Goal: Task Accomplishment & Management: Manage account settings

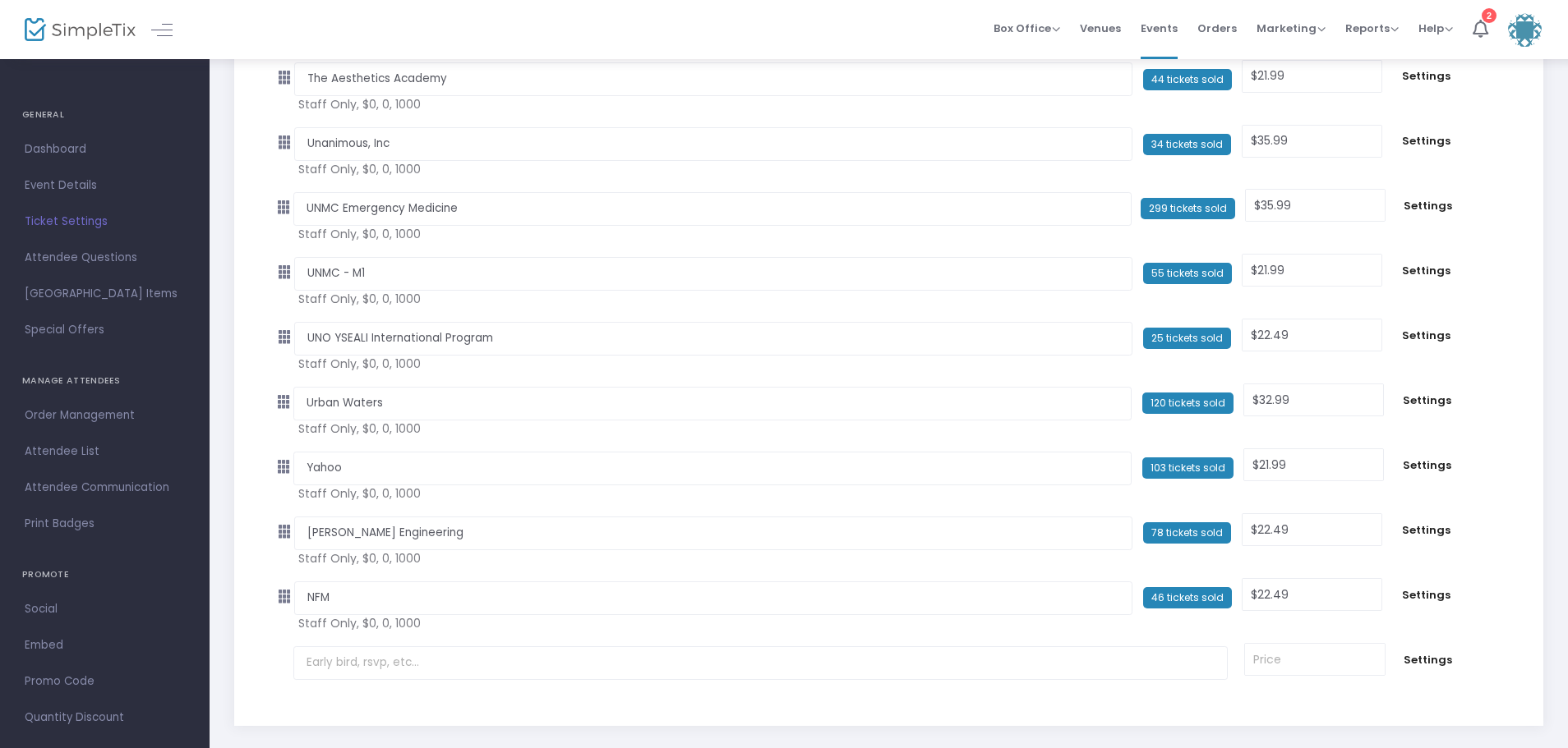
scroll to position [3361, 0]
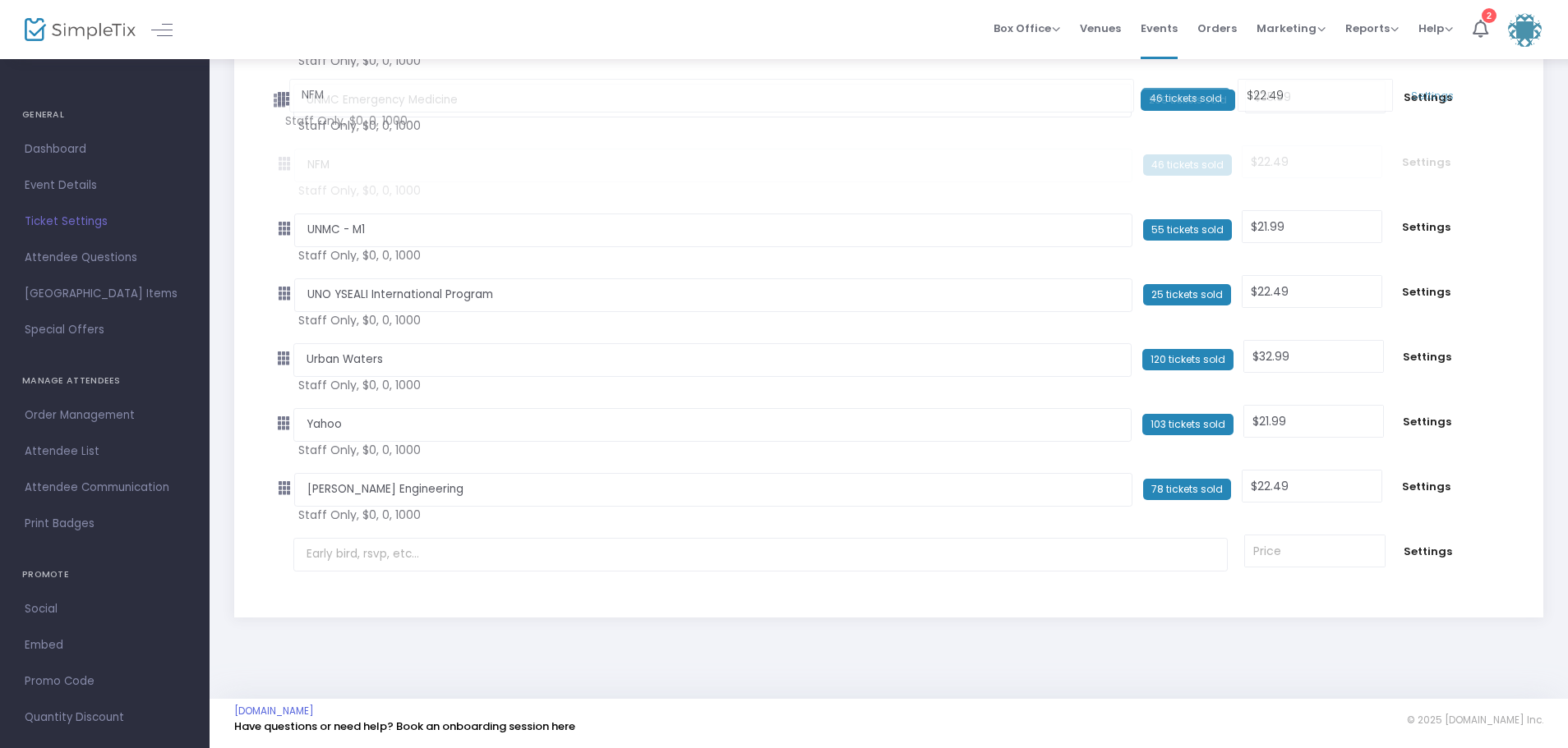
drag, startPoint x: 289, startPoint y: 492, endPoint x: 277, endPoint y: 103, distance: 389.2
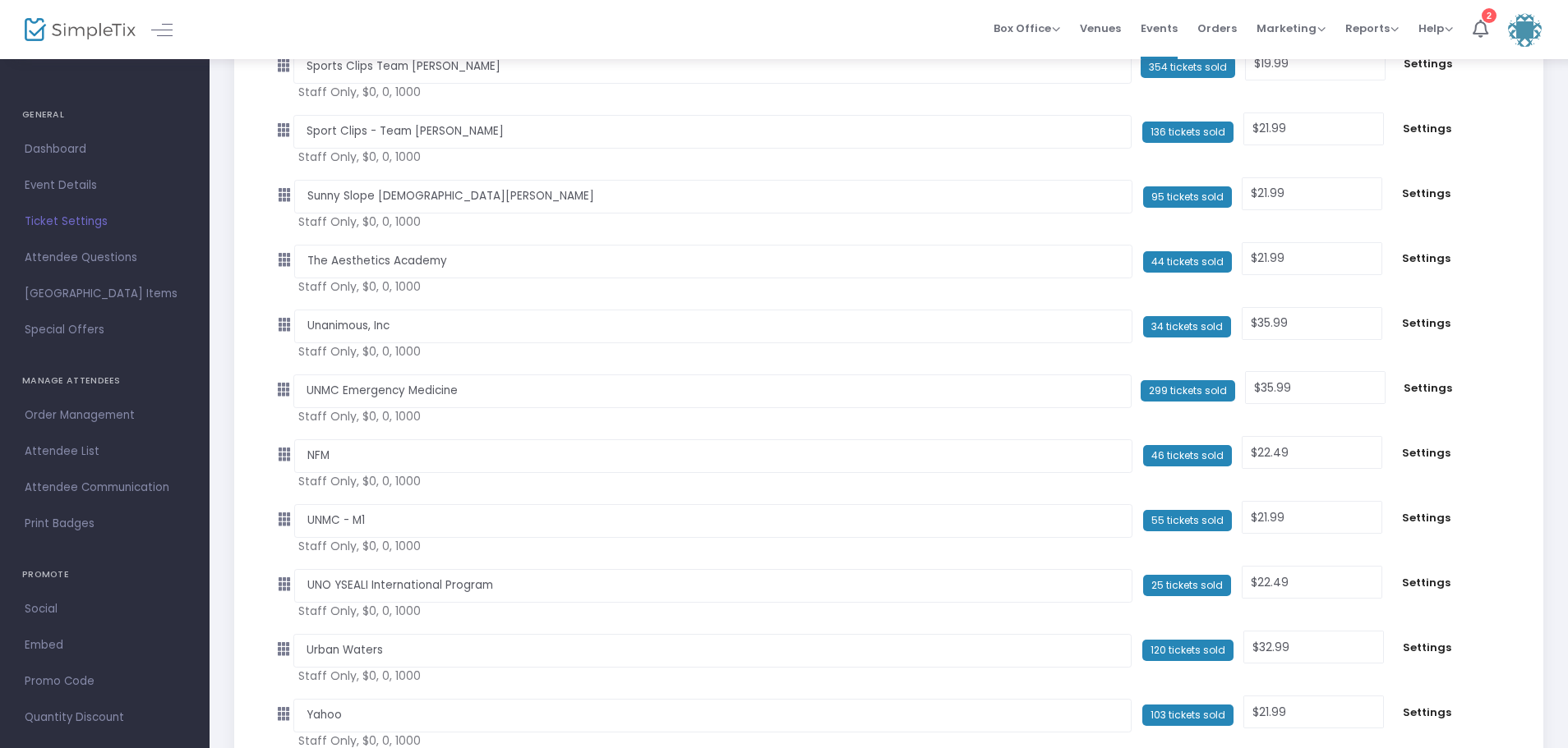
scroll to position [3033, 0]
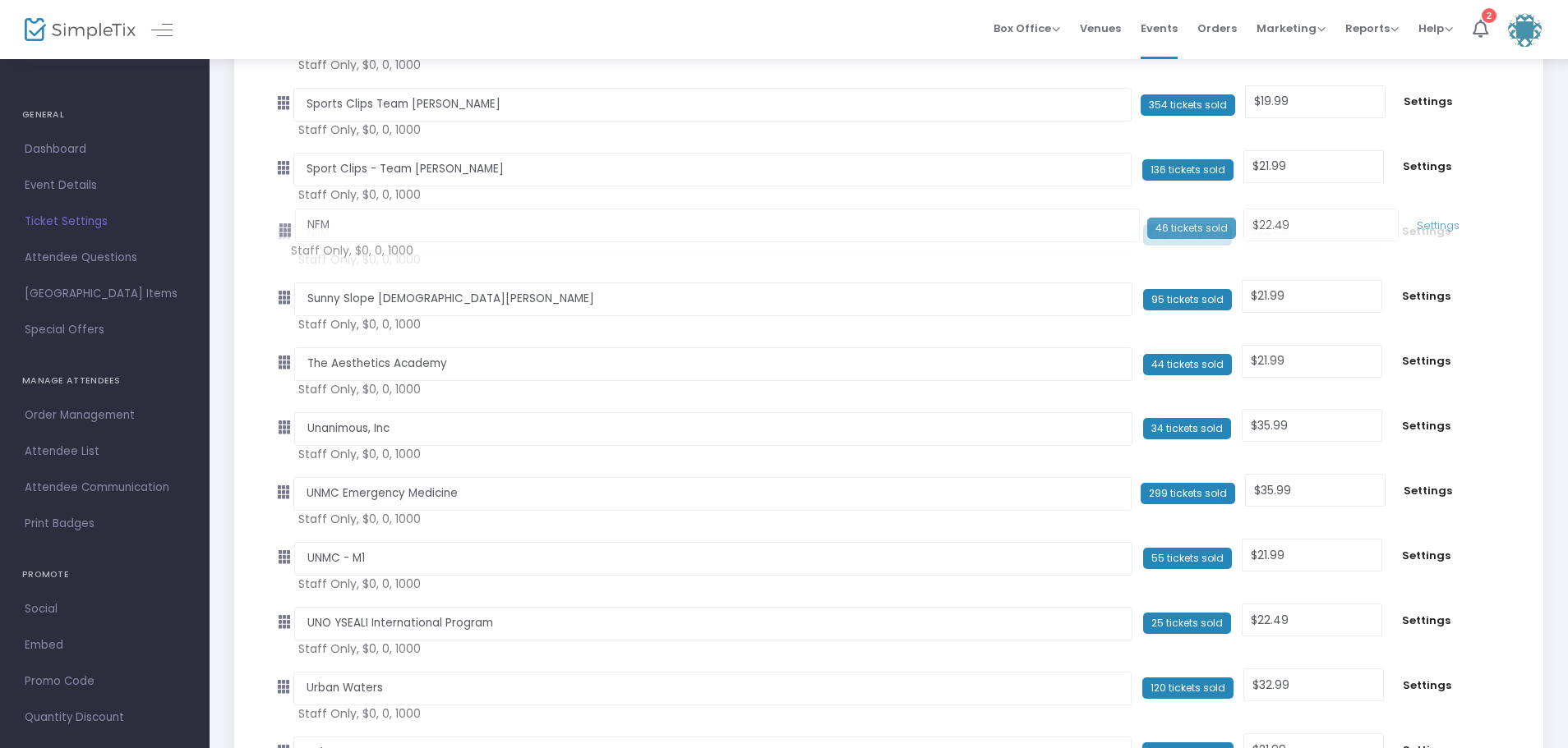
drag, startPoint x: 285, startPoint y: 495, endPoint x: 278, endPoint y: 230, distance: 265.1
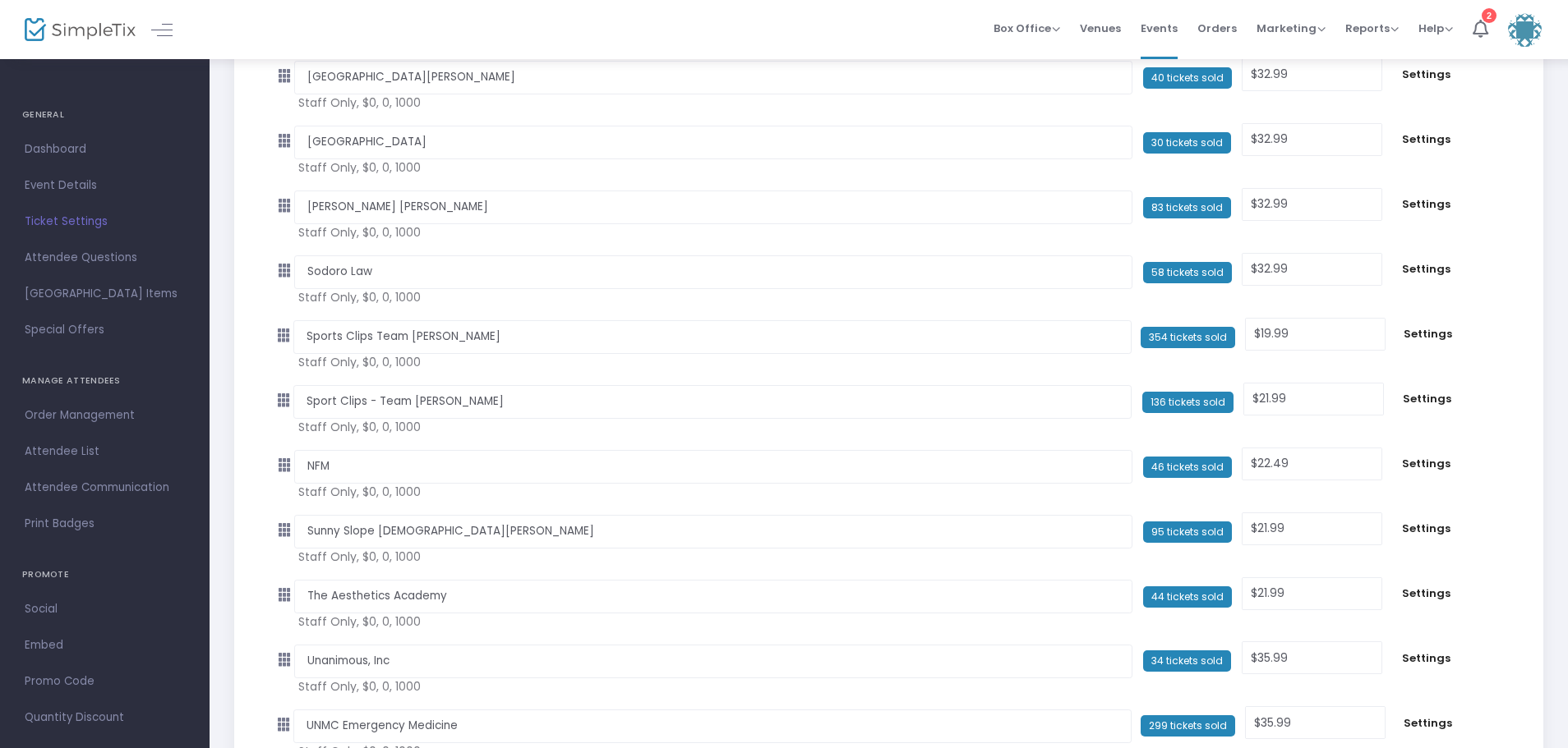
scroll to position [2787, 0]
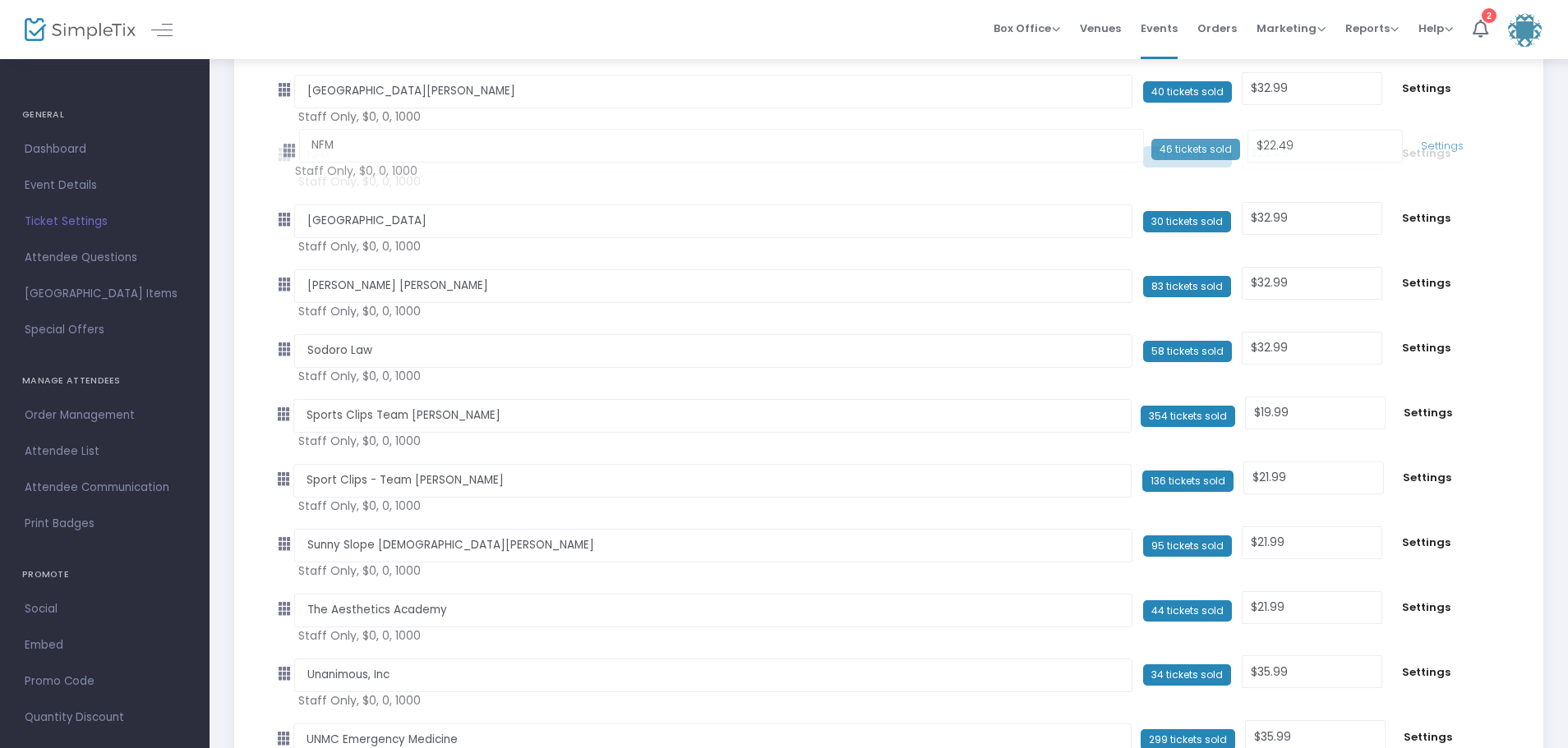
drag, startPoint x: 279, startPoint y: 479, endPoint x: 276, endPoint y: 151, distance: 328.0
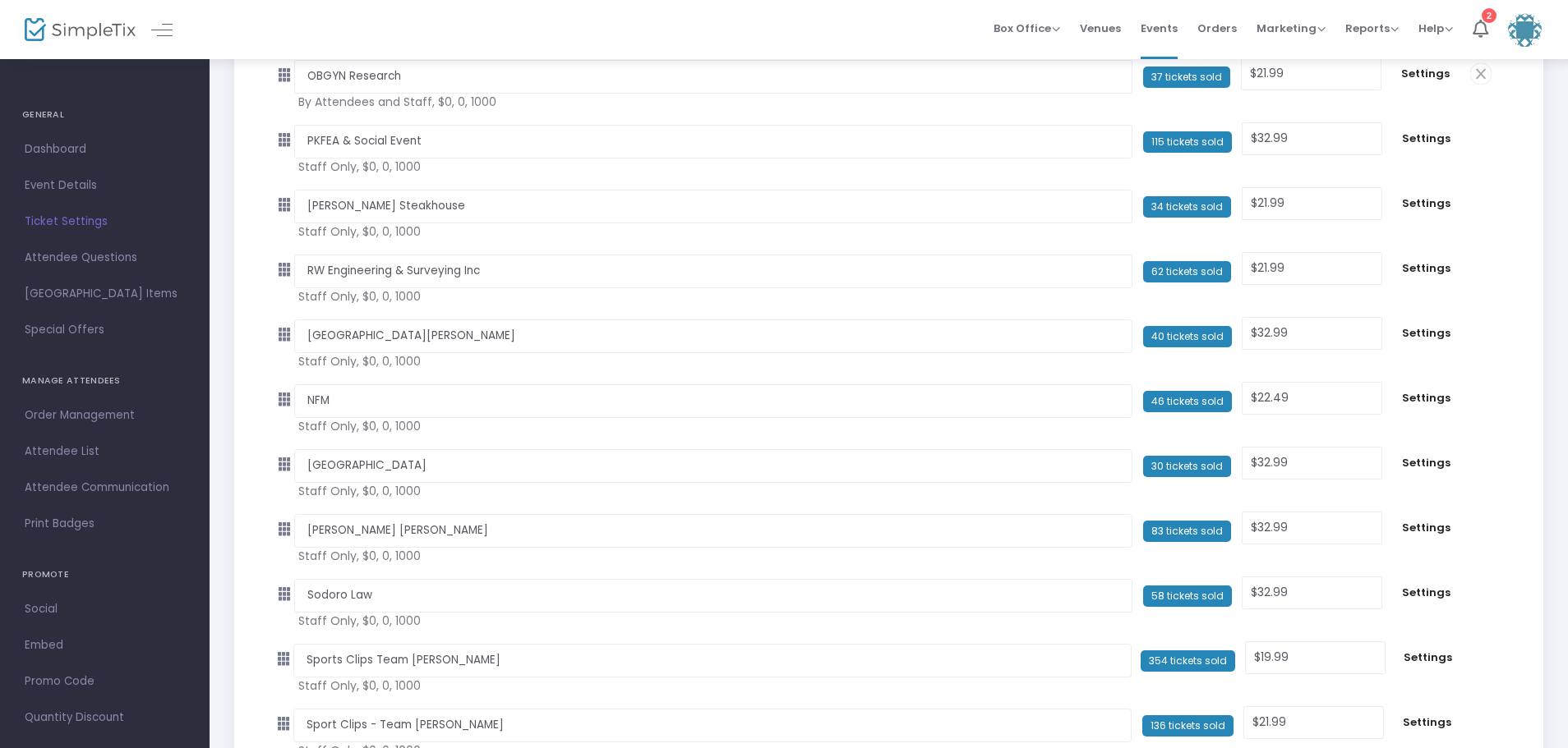
scroll to position [2458, 0]
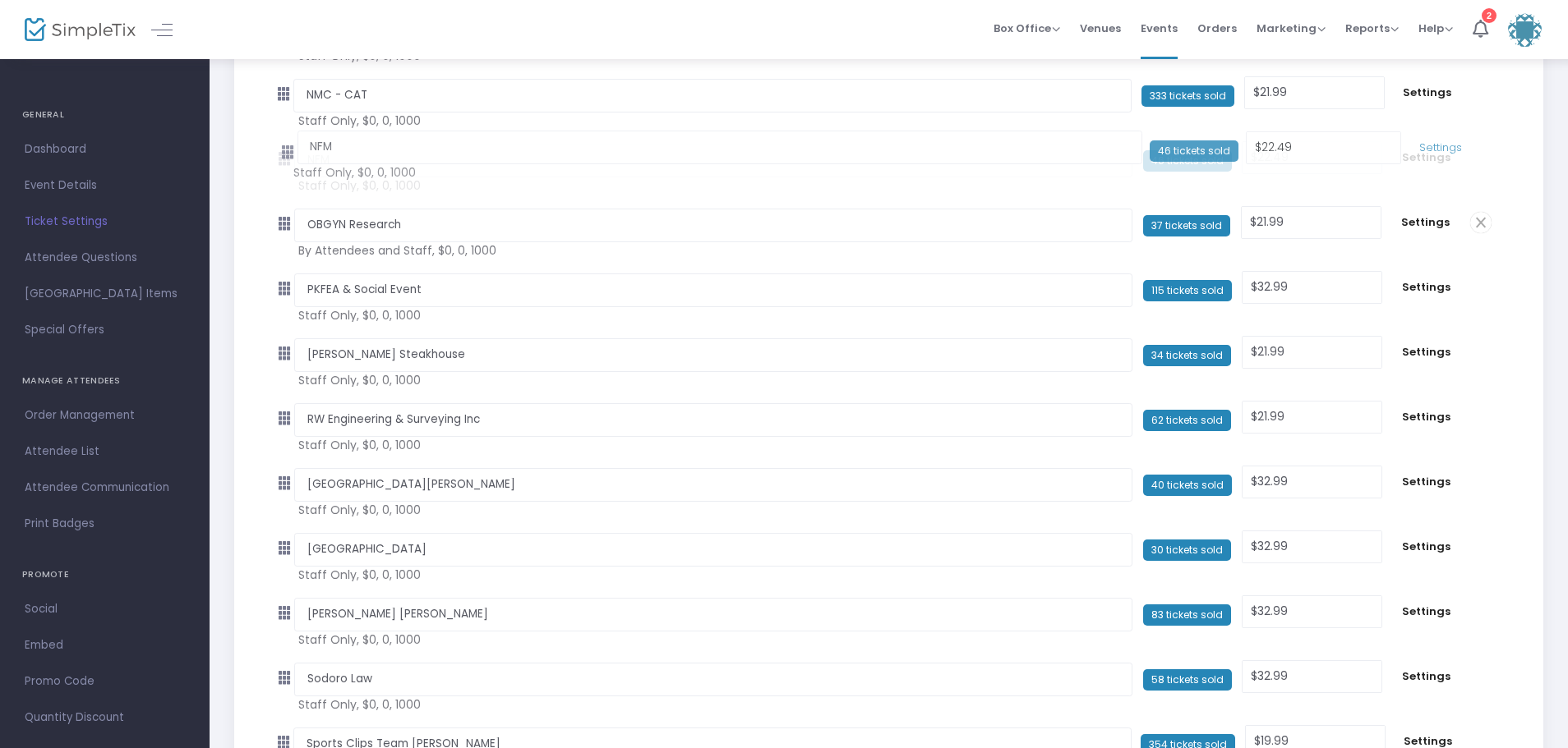
drag, startPoint x: 282, startPoint y: 485, endPoint x: 279, endPoint y: 149, distance: 336.0
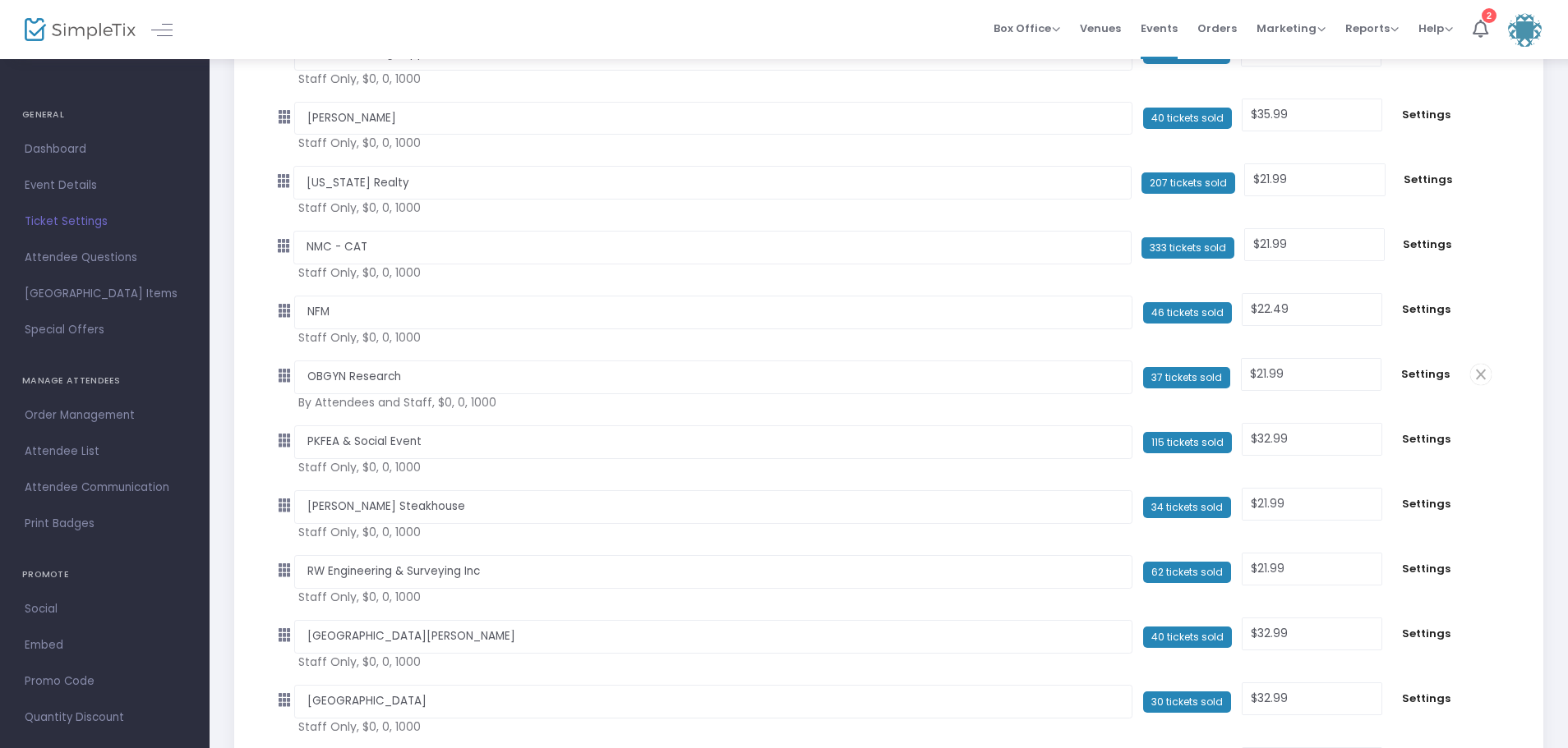
scroll to position [2293, 0]
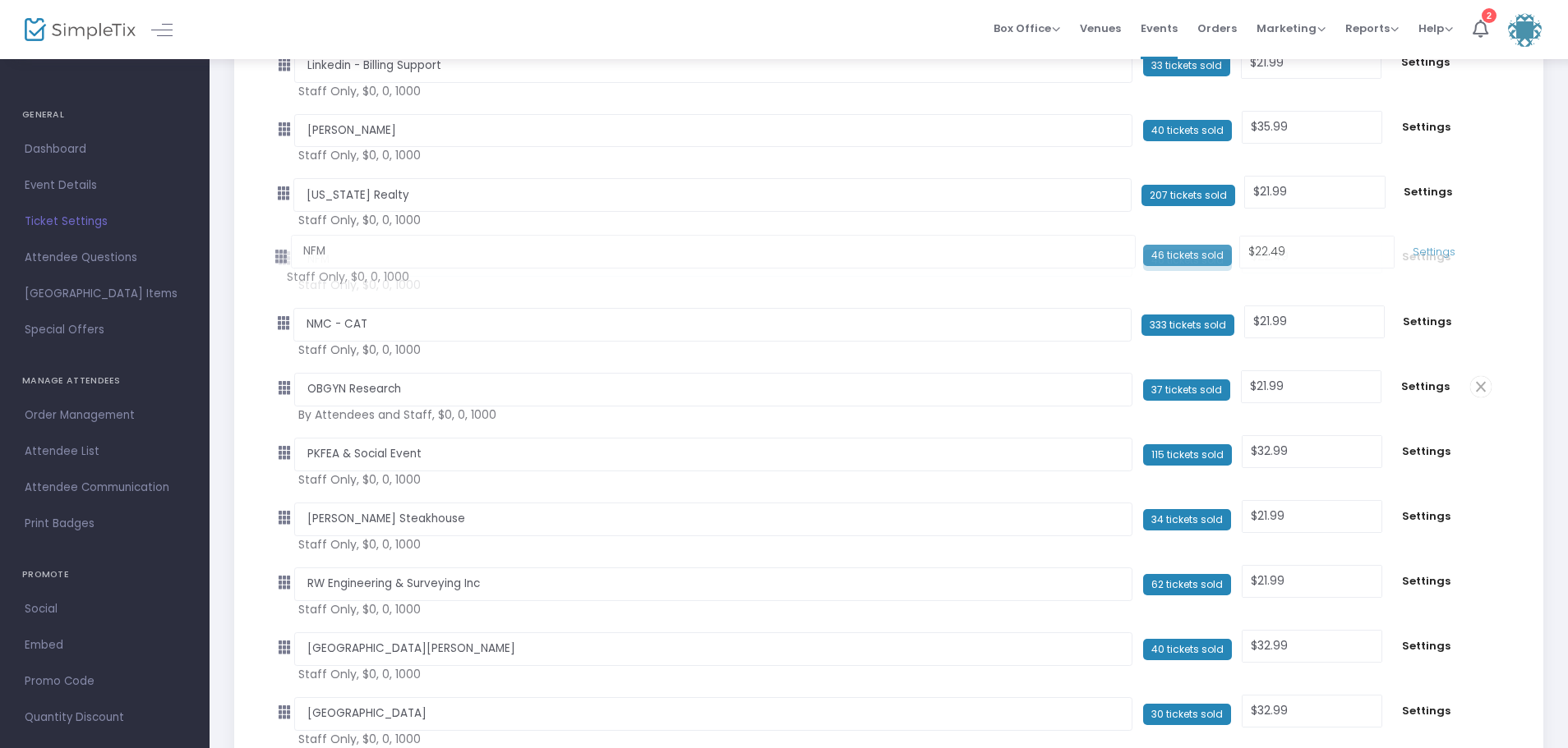
drag, startPoint x: 288, startPoint y: 323, endPoint x: 276, endPoint y: 254, distance: 70.0
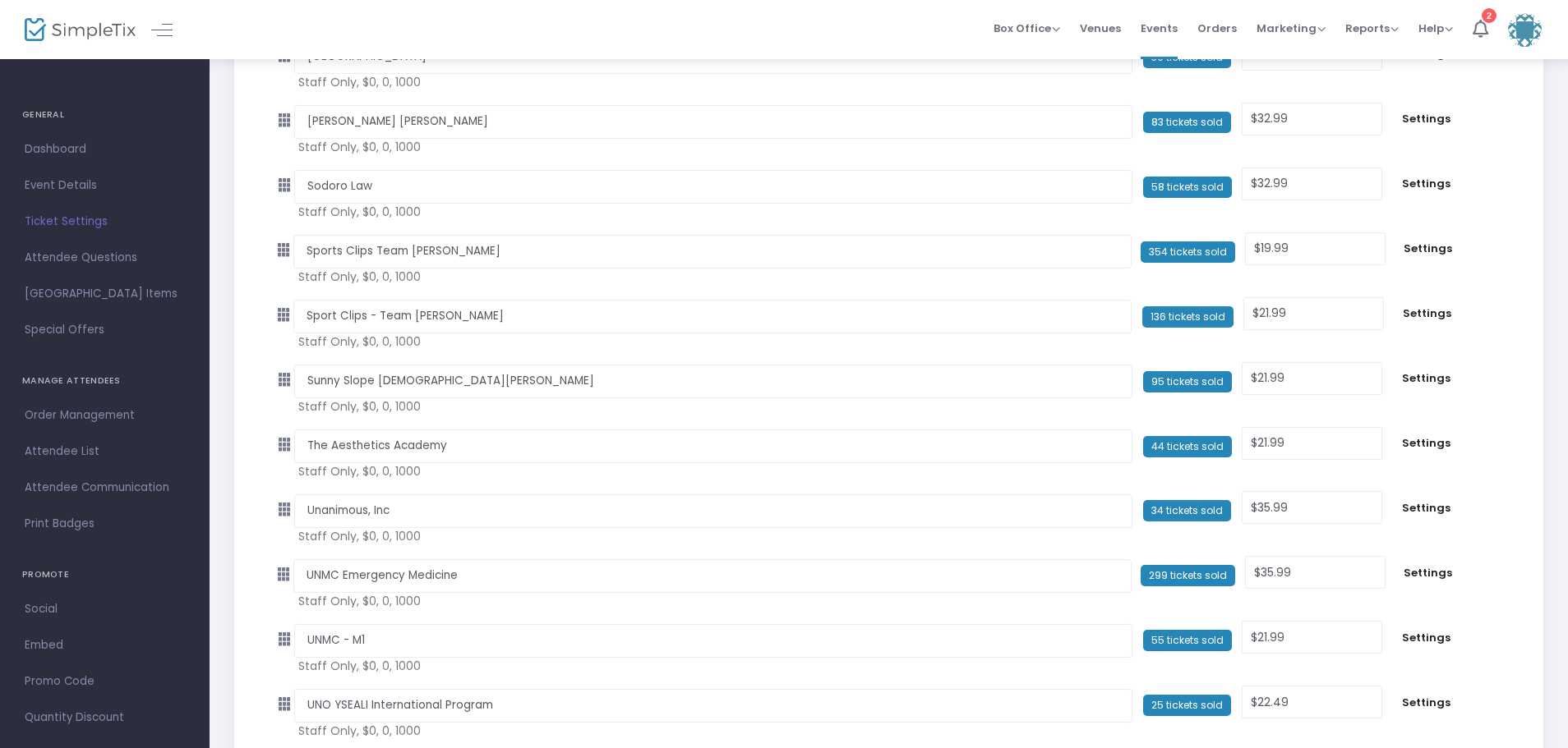
scroll to position [3361, 0]
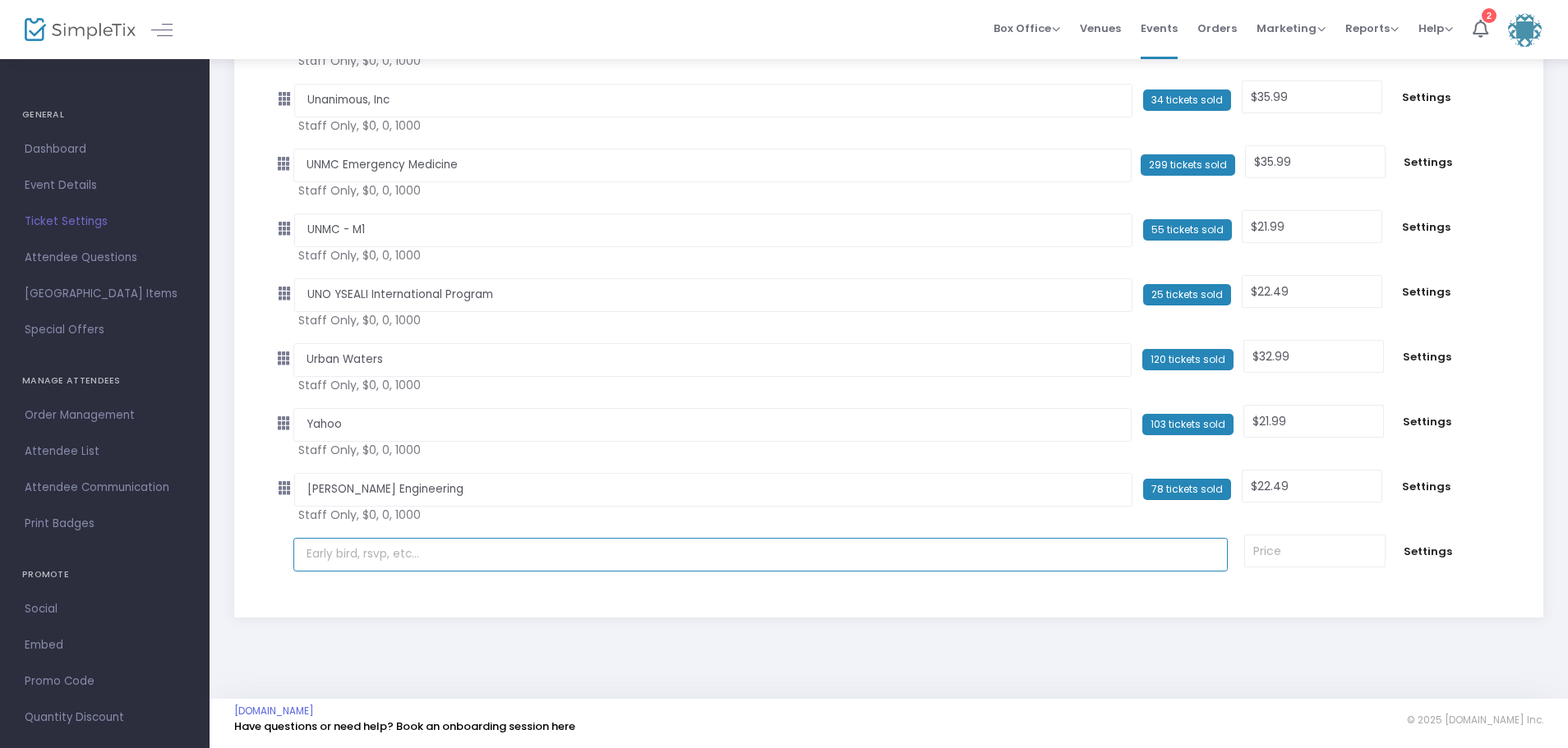
click at [323, 557] on input "text" at bounding box center [761, 555] width 935 height 34
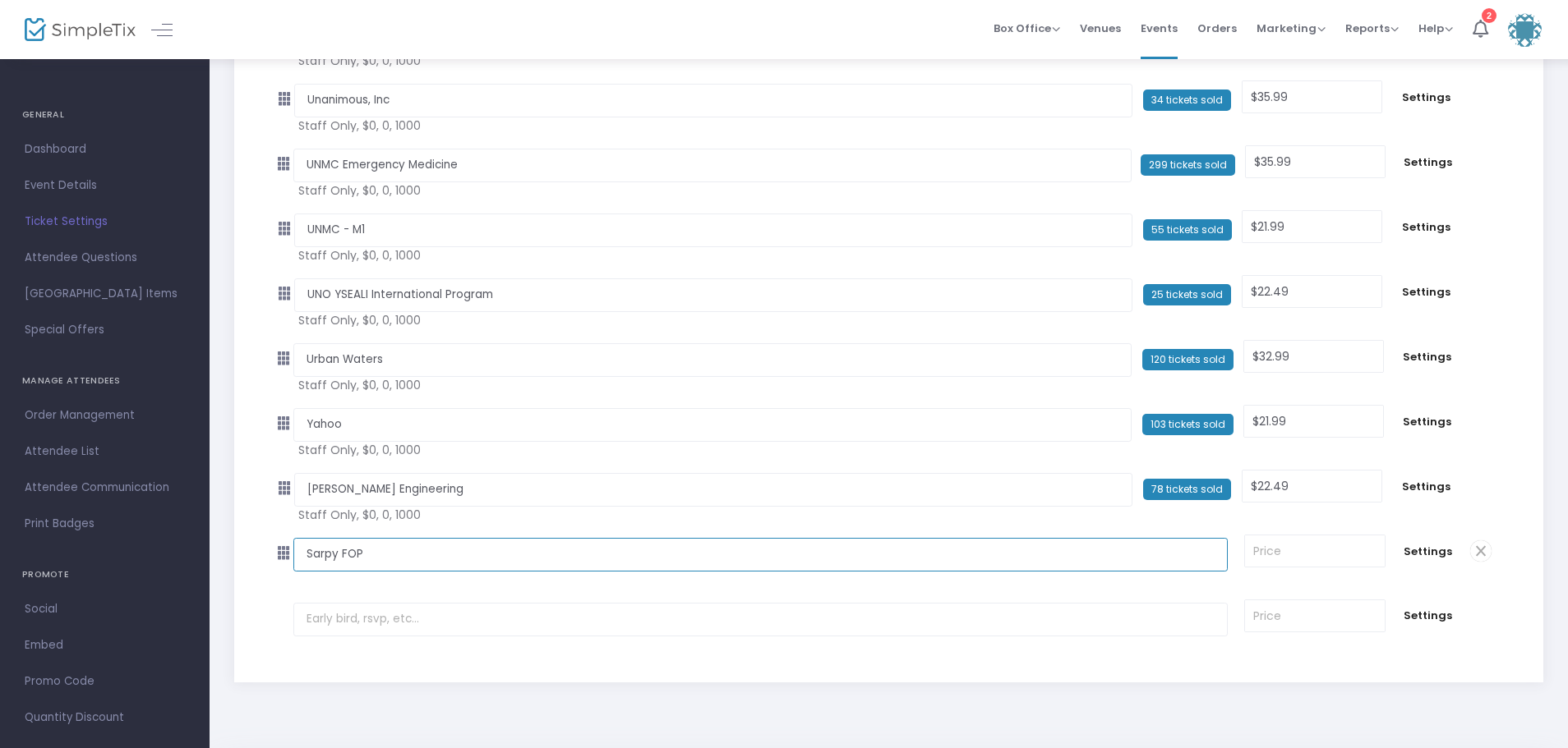
type input "Sarpy FOP"
click at [1254, 546] on input at bounding box center [1314, 551] width 139 height 31
type input "35.99"
click at [1421, 549] on span "Settings" at bounding box center [1428, 551] width 52 height 16
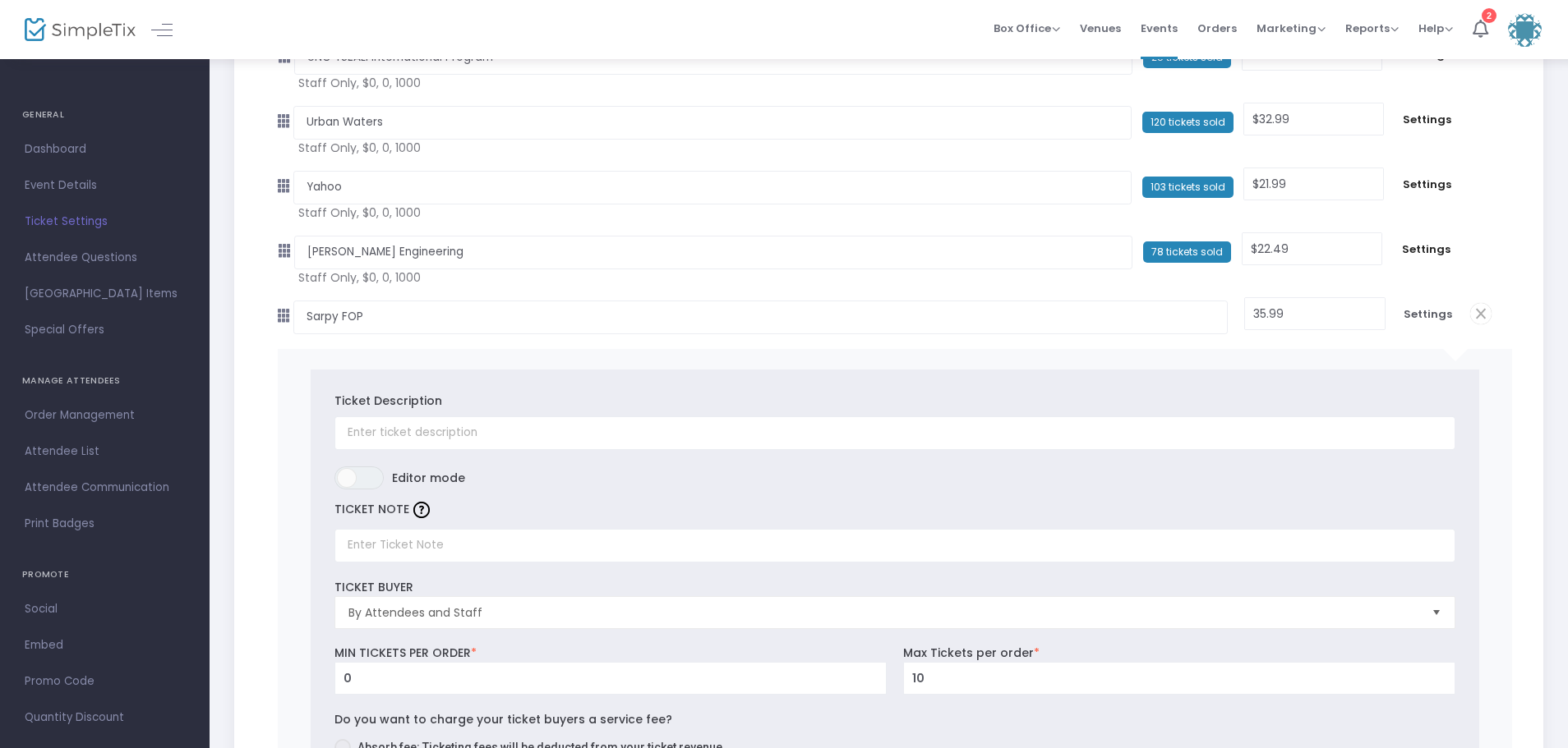
scroll to position [3607, 0]
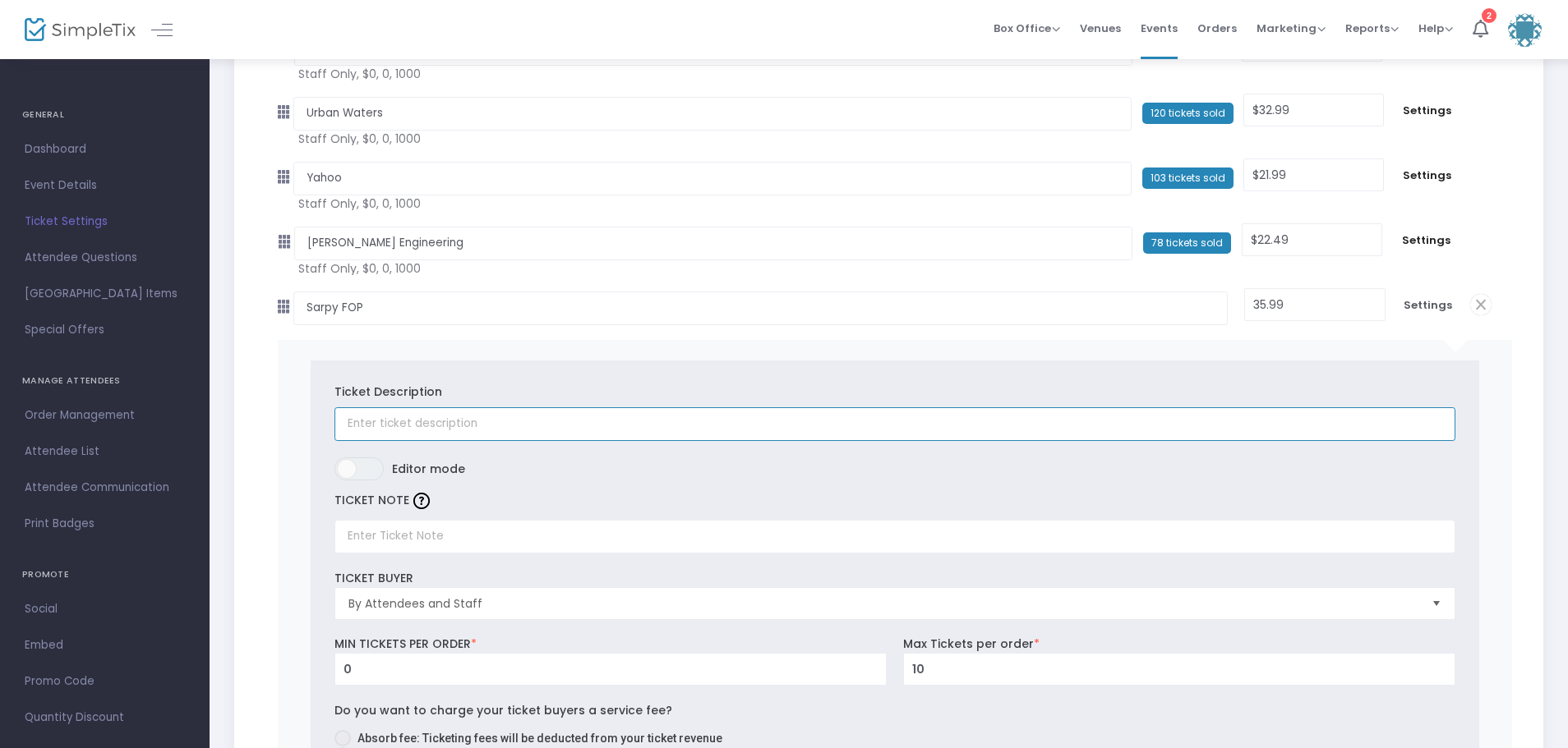
click at [361, 421] on input "text" at bounding box center [894, 424] width 1121 height 34
